Goal: Transaction & Acquisition: Subscribe to service/newsletter

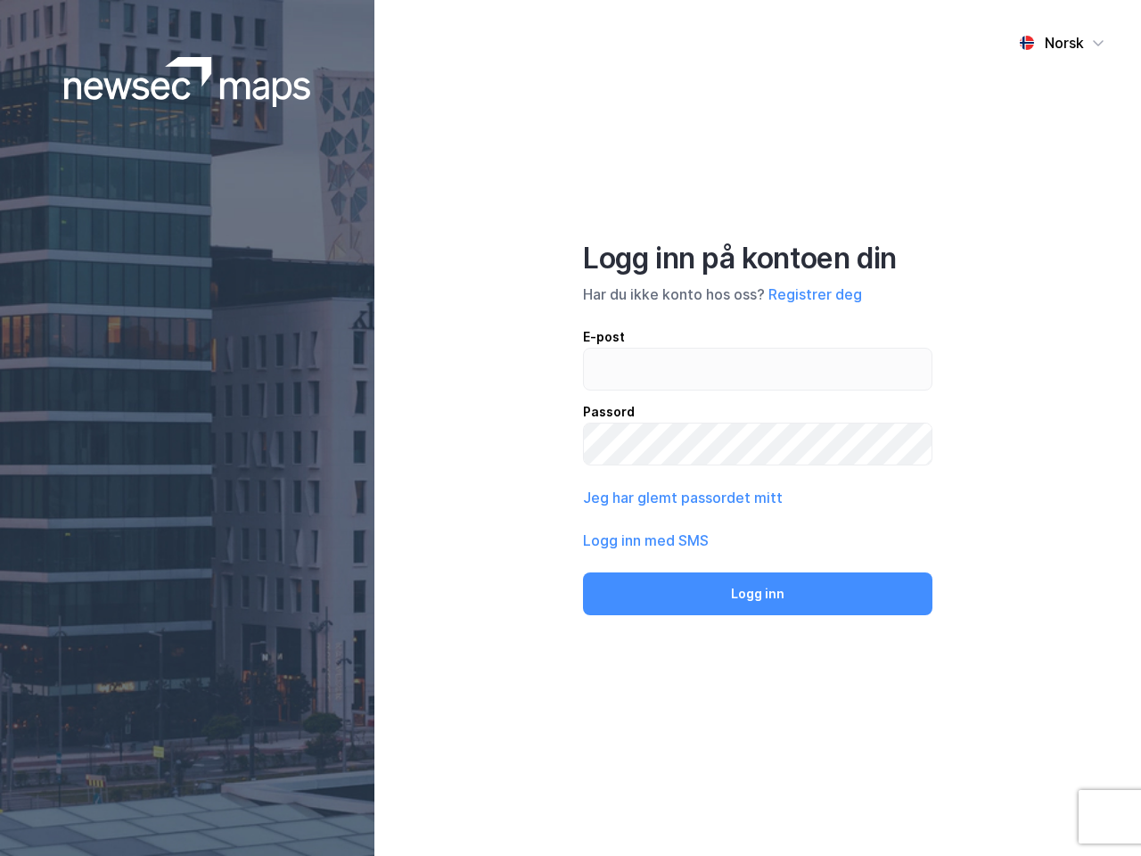
click at [570, 428] on div "Norsk Logg inn på kontoen din Har du ikke konto hos oss? Registrer deg E-post P…" at bounding box center [757, 428] width 766 height 856
click at [187, 82] on img at bounding box center [187, 82] width 247 height 50
click at [1061, 43] on div "Norsk" at bounding box center [1064, 42] width 39 height 21
click at [815, 294] on button "Registrer deg" at bounding box center [815, 293] width 94 height 21
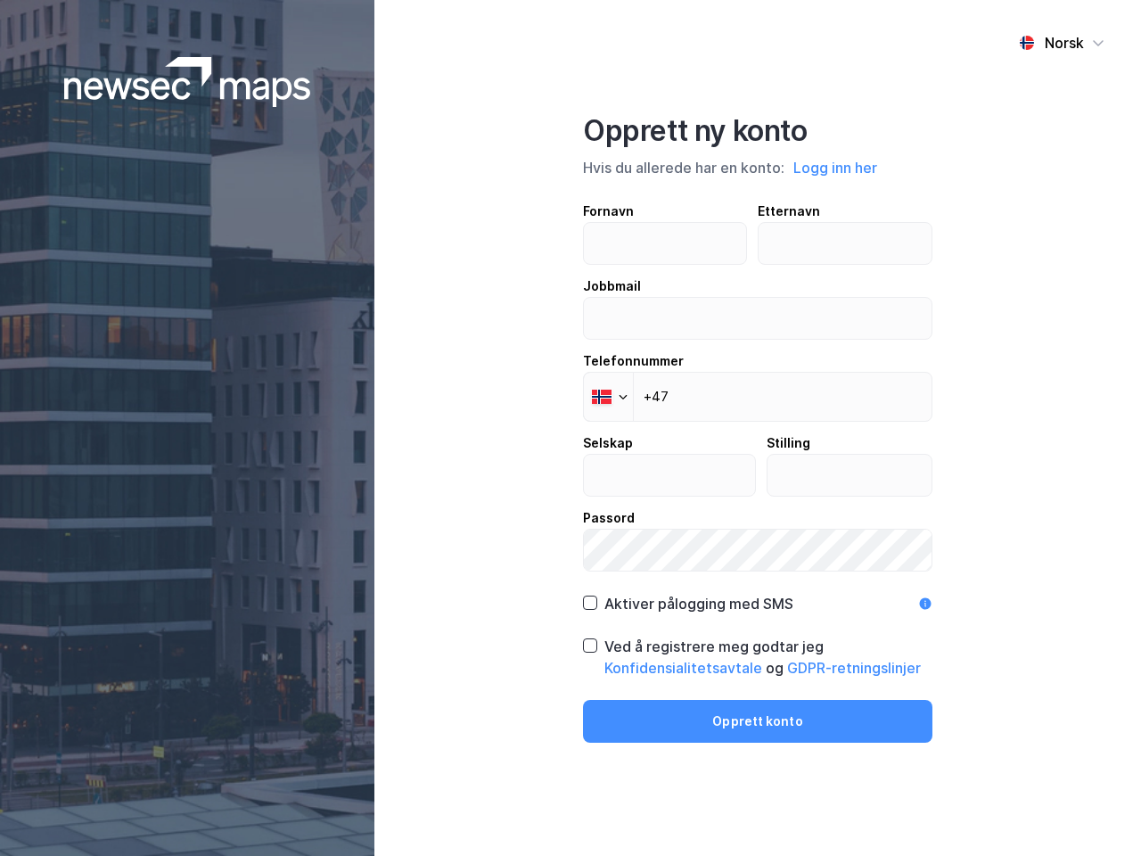
click at [681, 497] on div "Fornavn Etternavn Jobbmail Telefonnummer Phone +47 Selskap Stilling Passord" at bounding box center [757, 386] width 349 height 371
click at [758, 594] on div "Opprett ny konto Hvis du allerede har en konto: Logg inn her Fornavn Etternavn …" at bounding box center [757, 427] width 349 height 629
